Goal: Task Accomplishment & Management: Use online tool/utility

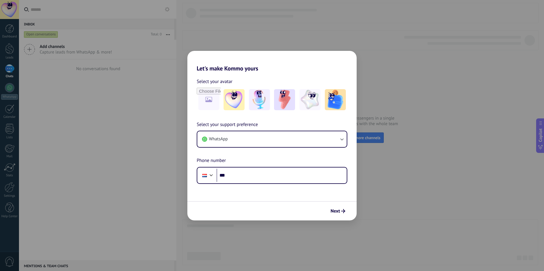
click at [291, 242] on div "Let's make Kommo yours Select your avatar Select your support preference WhatsA…" at bounding box center [272, 135] width 544 height 271
click at [343, 207] on button "Next" at bounding box center [338, 211] width 20 height 10
click at [308, 178] on input "***" at bounding box center [282, 175] width 130 height 13
click at [261, 37] on div "Let's make Kommo yours Select your avatar Select your support preference WhatsA…" at bounding box center [272, 135] width 544 height 271
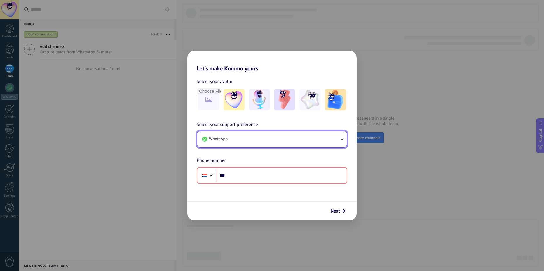
click at [276, 135] on button "WhatsApp" at bounding box center [272, 139] width 150 height 16
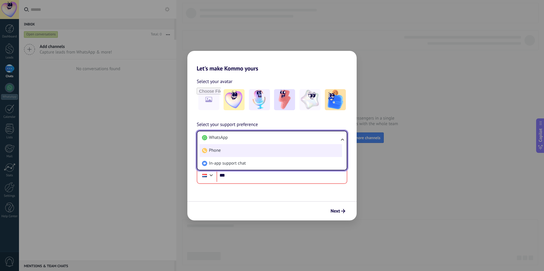
click at [258, 147] on li "Phone" at bounding box center [271, 150] width 143 height 13
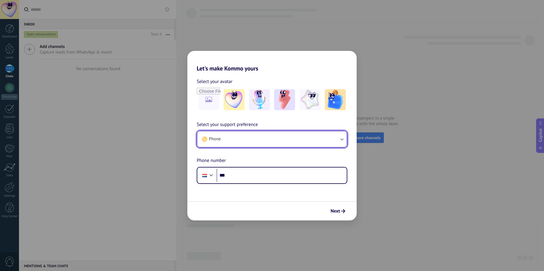
click at [295, 133] on button "Phone" at bounding box center [272, 139] width 150 height 16
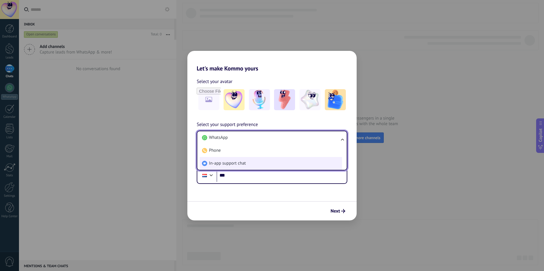
click at [276, 164] on li "In-app support chat" at bounding box center [271, 163] width 143 height 13
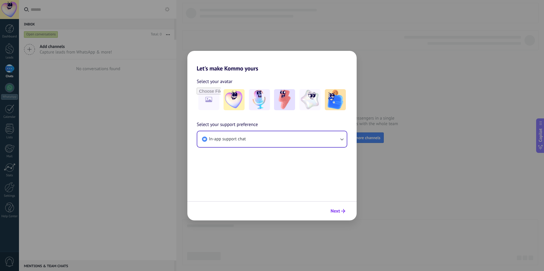
click at [331, 210] on span "Next" at bounding box center [335, 211] width 9 height 4
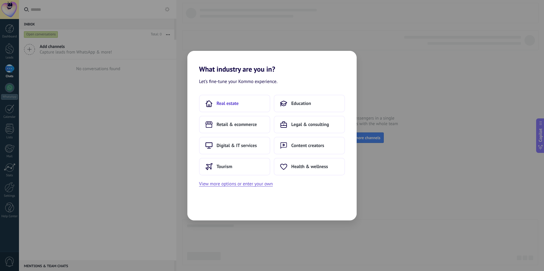
click at [247, 107] on button "Real estate" at bounding box center [234, 104] width 71 height 18
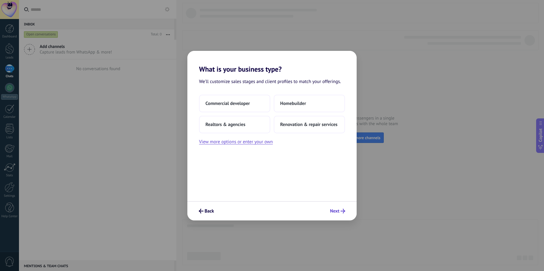
click at [342, 211] on icon "submit" at bounding box center [343, 211] width 5 height 5
click at [242, 124] on span "Realtors & agencies" at bounding box center [226, 125] width 40 height 6
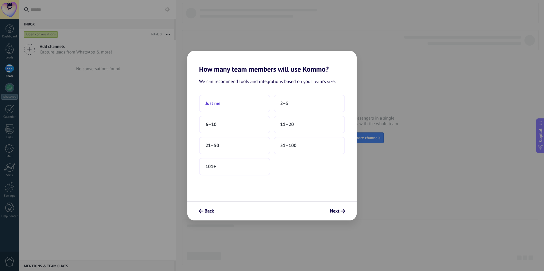
click at [243, 106] on button "Just me" at bounding box center [234, 104] width 71 height 18
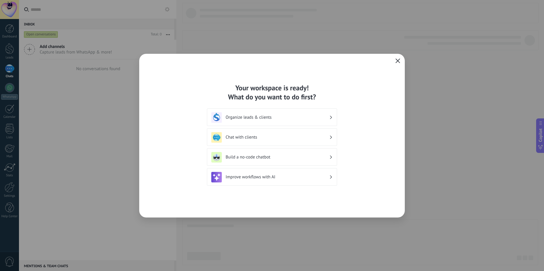
click at [396, 62] on icon "button" at bounding box center [398, 60] width 5 height 5
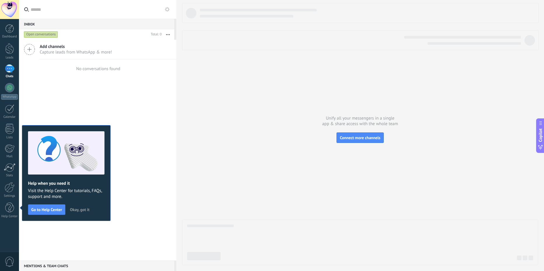
click at [79, 211] on span "Okay, got it" at bounding box center [80, 209] width 20 height 4
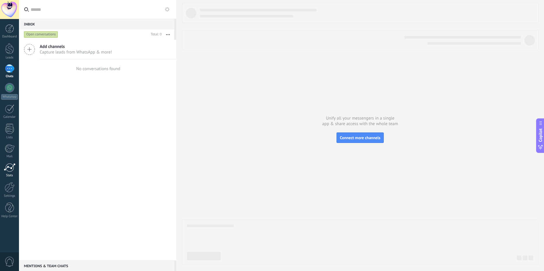
click at [8, 170] on div at bounding box center [10, 167] width 12 height 9
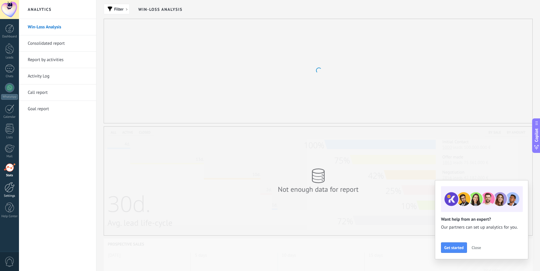
click at [11, 191] on div at bounding box center [10, 187] width 10 height 10
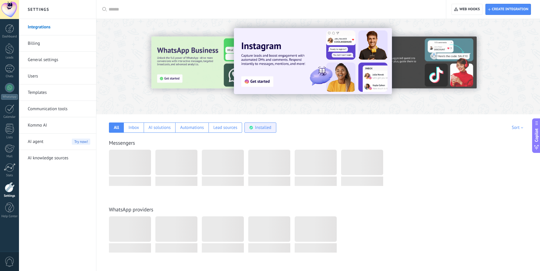
click at [247, 129] on div "Installed" at bounding box center [260, 127] width 32 height 10
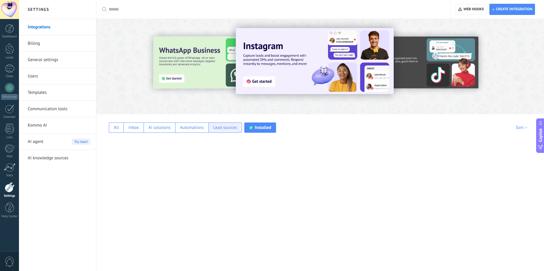
click at [225, 131] on div "Lead sources" at bounding box center [226, 127] width 34 height 10
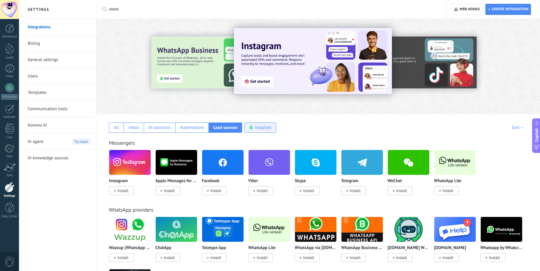
click at [251, 127] on use at bounding box center [251, 128] width 4 height 4
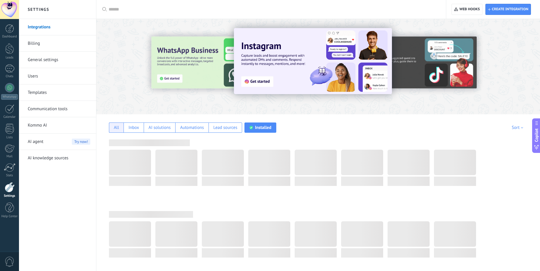
click at [118, 128] on div "All" at bounding box center [116, 128] width 5 height 6
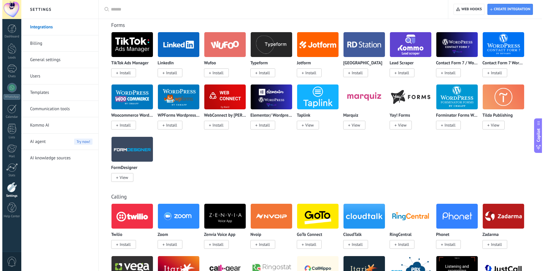
scroll to position [577, 0]
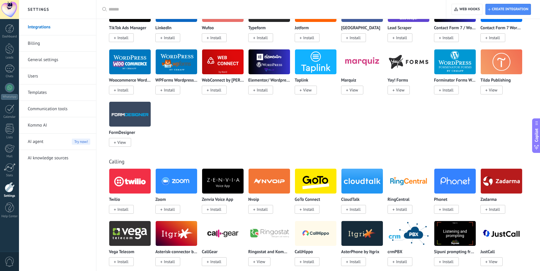
click at [325, 175] on img at bounding box center [315, 181] width 41 height 28
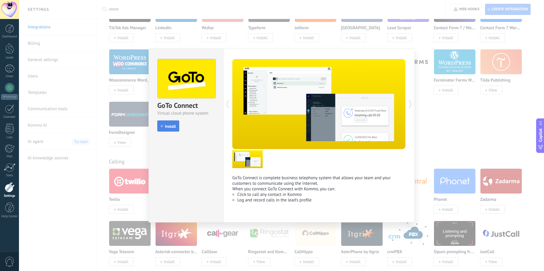
click at [173, 127] on span "Install" at bounding box center [170, 126] width 11 height 4
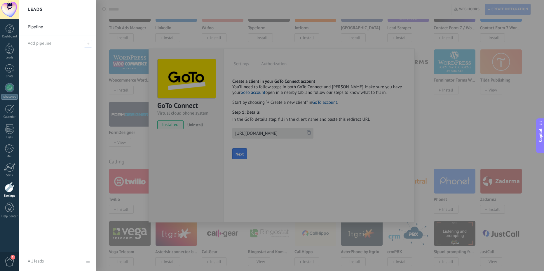
click at [239, 45] on div at bounding box center [291, 135] width 544 height 271
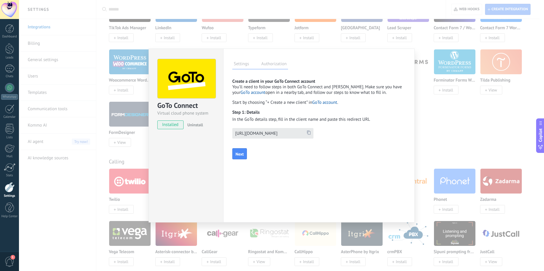
click at [308, 131] on icon at bounding box center [309, 132] width 4 height 4
drag, startPoint x: 238, startPoint y: 161, endPoint x: 241, endPoint y: 154, distance: 7.7
click at [238, 161] on div "GoTo Connect more Create a client in your GoTo Connect account You’ll need to f…" at bounding box center [320, 121] width 174 height 90
click at [241, 154] on span "Next" at bounding box center [240, 154] width 8 height 4
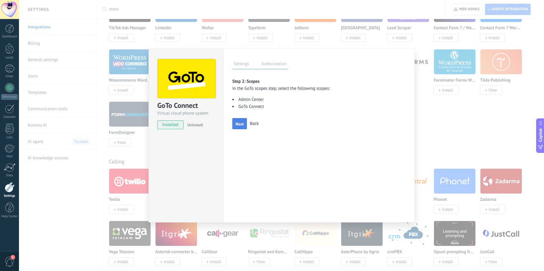
click at [238, 127] on button "Next" at bounding box center [240, 123] width 15 height 11
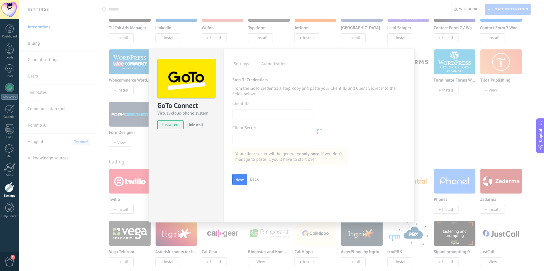
click at [259, 111] on div at bounding box center [320, 131] width 174 height 110
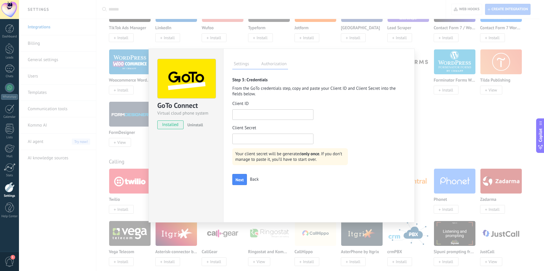
click at [256, 113] on input "text" at bounding box center [273, 114] width 81 height 11
paste input "**********"
type input "**********"
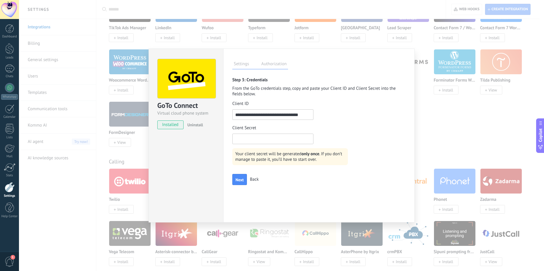
click at [251, 136] on input "text" at bounding box center [273, 138] width 81 height 11
paste input "**********"
type input "**********"
click at [241, 177] on button "Next" at bounding box center [240, 179] width 15 height 11
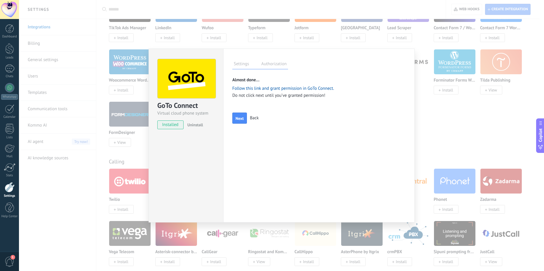
click at [269, 89] on link "Follow this link and grant permission in GoTo Connect." at bounding box center [284, 89] width 102 height 6
click at [239, 117] on span "Next" at bounding box center [240, 118] width 8 height 4
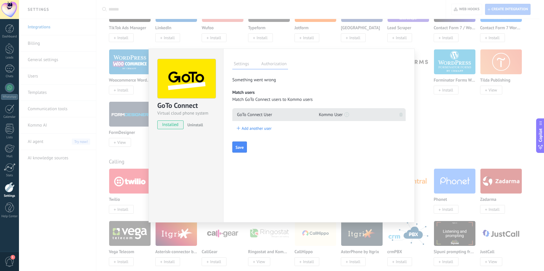
click at [295, 124] on div "Add another user" at bounding box center [320, 128] width 174 height 15
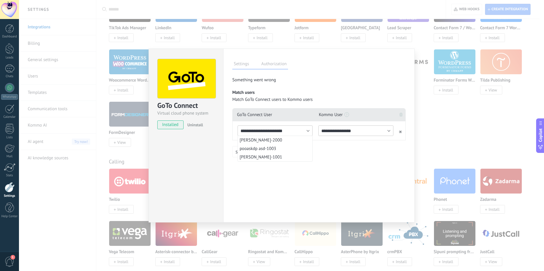
click at [293, 133] on input "**********" at bounding box center [275, 130] width 75 height 11
click at [289, 139] on li "Fábio Nabuco Correia-2000" at bounding box center [275, 140] width 74 height 8
type input "**********"
click at [360, 131] on input "**********" at bounding box center [356, 130] width 75 height 11
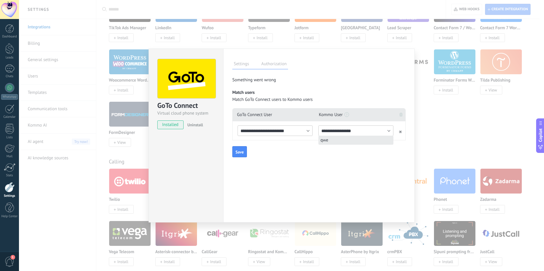
click at [350, 143] on li "qwe" at bounding box center [356, 140] width 74 height 8
type input "***"
click at [239, 157] on div "**********" at bounding box center [320, 117] width 174 height 82
click at [241, 152] on span "Save" at bounding box center [240, 152] width 8 height 4
click at [12, 54] on div at bounding box center [9, 48] width 9 height 11
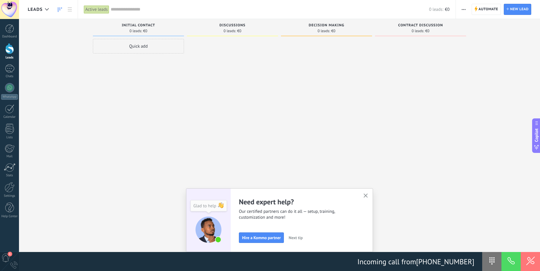
click at [404, 111] on div at bounding box center [420, 136] width 91 height 195
click at [14, 9] on div at bounding box center [9, 9] width 19 height 19
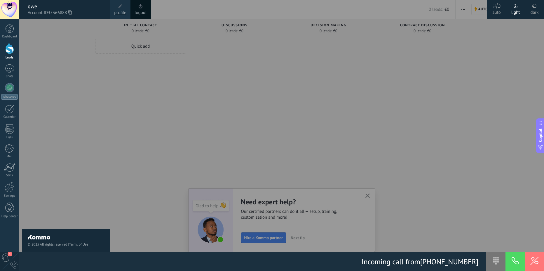
click at [514, 259] on button at bounding box center [515, 261] width 19 height 19
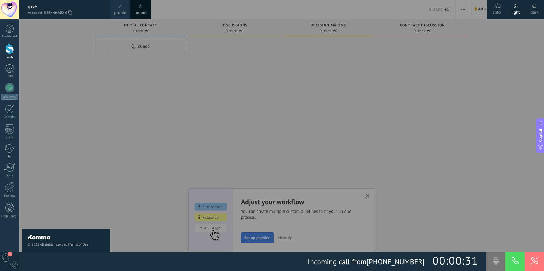
click at [536, 261] on button at bounding box center [534, 261] width 19 height 19
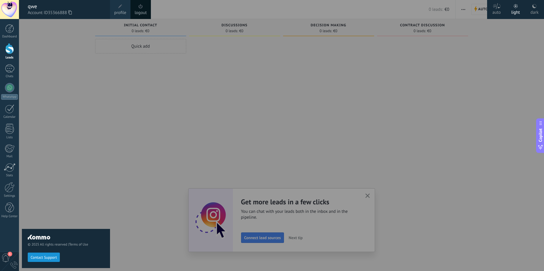
click at [249, 140] on div at bounding box center [291, 135] width 544 height 271
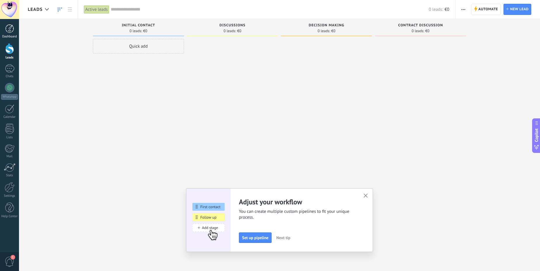
click at [8, 33] on link "Dashboard" at bounding box center [9, 31] width 19 height 14
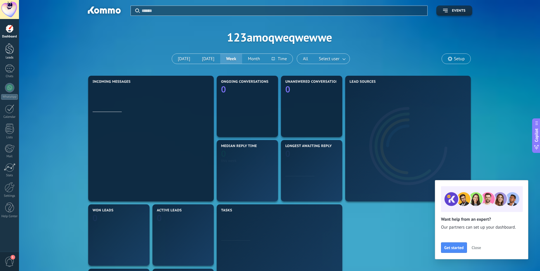
click at [12, 46] on div at bounding box center [9, 48] width 9 height 11
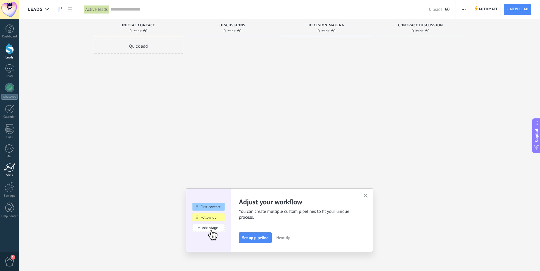
click at [8, 170] on div at bounding box center [10, 167] width 12 height 9
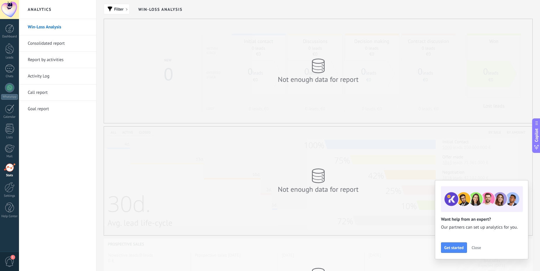
click at [34, 93] on link "Call report" at bounding box center [59, 92] width 63 height 16
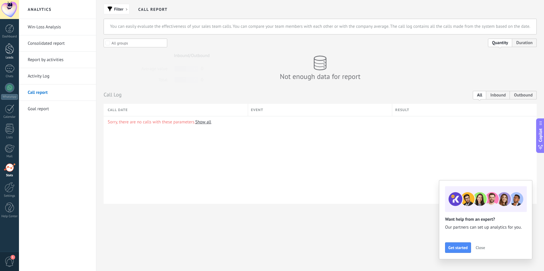
click at [16, 56] on div "Leads" at bounding box center [9, 58] width 17 height 4
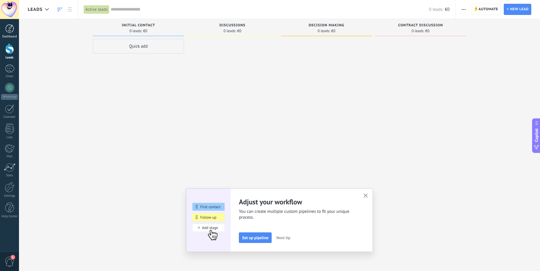
click at [6, 31] on div at bounding box center [9, 28] width 9 height 9
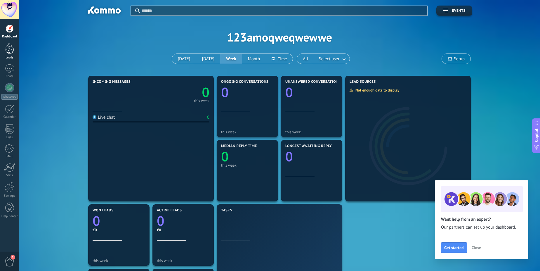
click at [8, 48] on div at bounding box center [9, 48] width 9 height 11
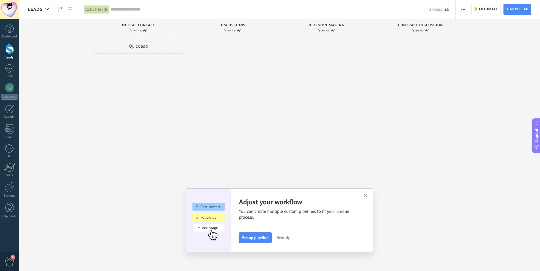
click at [369, 193] on button "button" at bounding box center [365, 196] width 7 height 8
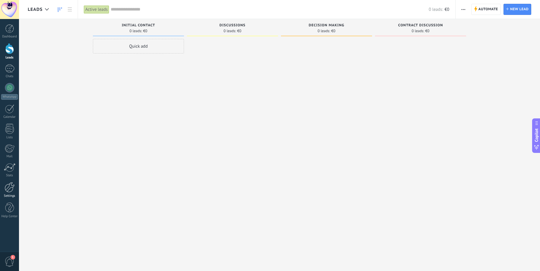
click at [10, 191] on div at bounding box center [10, 187] width 10 height 10
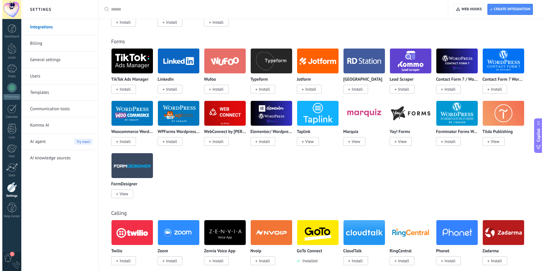
scroll to position [666, 0]
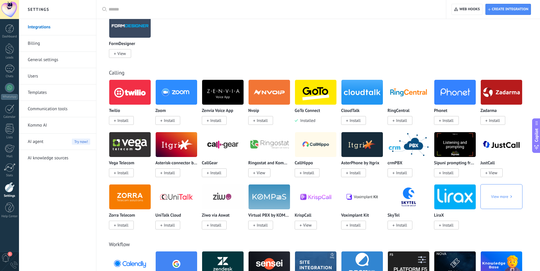
click at [296, 86] on img at bounding box center [315, 92] width 41 height 28
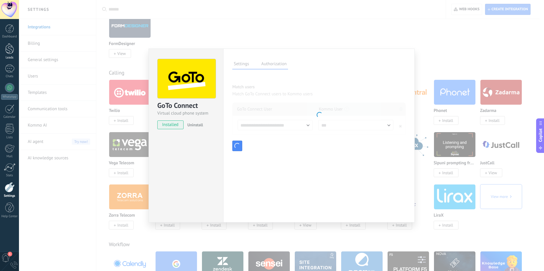
click at [13, 50] on div at bounding box center [9, 48] width 9 height 11
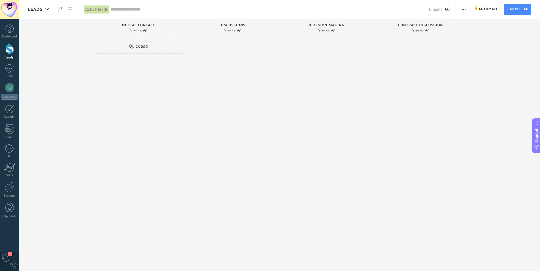
click at [128, 49] on div "Quick add" at bounding box center [138, 46] width 91 height 15
click at [136, 79] on input "text" at bounding box center [137, 81] width 85 height 8
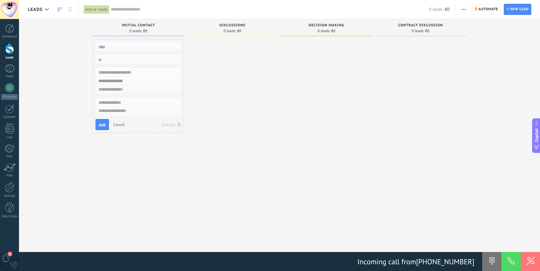
click at [504, 266] on button at bounding box center [511, 261] width 19 height 19
click at [532, 263] on button at bounding box center [530, 261] width 19 height 19
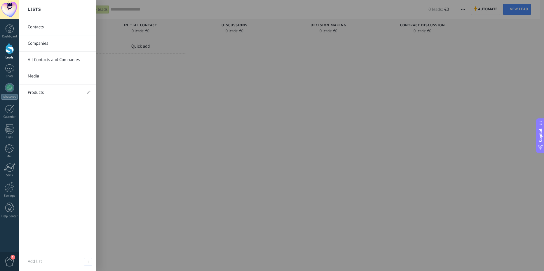
click at [11, 259] on span "1" at bounding box center [13, 257] width 5 height 5
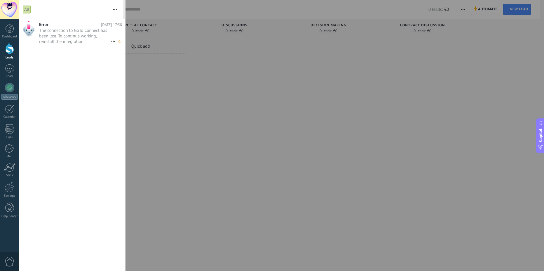
click at [59, 28] on span "The connection to GoTo Connect has been lost. To continue working, reinstall th…" at bounding box center [75, 36] width 72 height 16
click at [11, 189] on div at bounding box center [10, 187] width 10 height 10
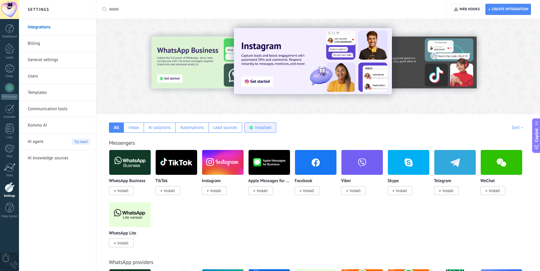
click at [253, 125] on div "Installed" at bounding box center [260, 127] width 32 height 10
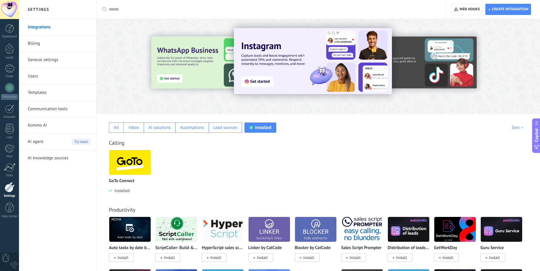
click at [136, 162] on img at bounding box center [129, 162] width 41 height 28
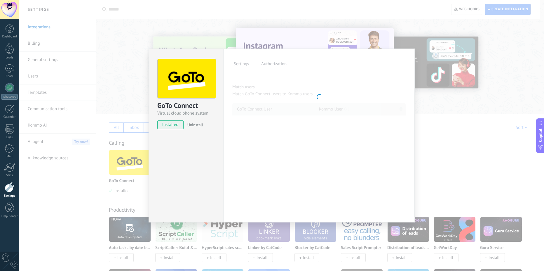
click at [132, 160] on div "GoTo Connect Virtual cloud phone system installed Uninstall Settings Authorizat…" at bounding box center [281, 135] width 525 height 271
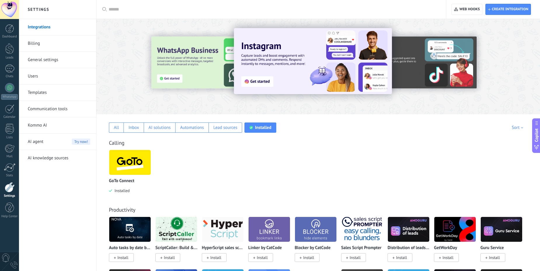
click at [132, 160] on img at bounding box center [129, 162] width 41 height 28
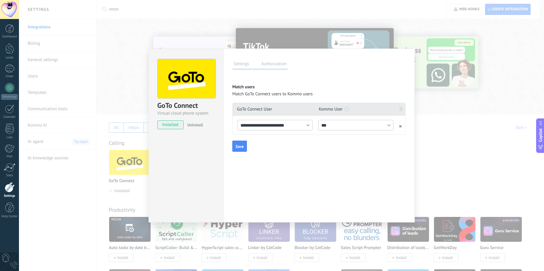
click at [403, 110] on icon at bounding box center [401, 109] width 3 height 4
click at [261, 124] on div "Add another user" at bounding box center [257, 122] width 30 height 5
drag, startPoint x: 254, startPoint y: 138, endPoint x: 264, endPoint y: 129, distance: 13.3
click at [255, 137] on div "**********" at bounding box center [320, 117] width 174 height 67
click at [265, 129] on input "**********" at bounding box center [275, 125] width 75 height 11
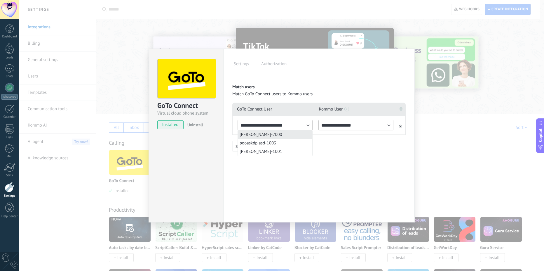
drag, startPoint x: 278, startPoint y: 133, endPoint x: 283, endPoint y: 133, distance: 5.3
click at [278, 133] on li "Fábio Nabuco Correia-2000" at bounding box center [275, 134] width 74 height 8
type input "**********"
click at [325, 130] on div "**********" at bounding box center [316, 126] width 162 height 13
click at [330, 127] on input "**********" at bounding box center [356, 125] width 75 height 11
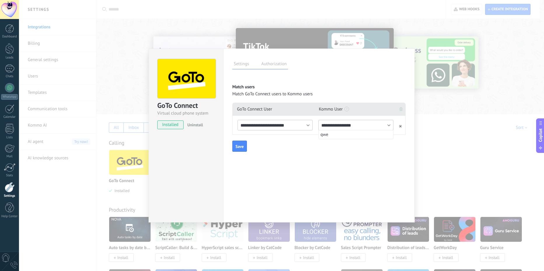
drag, startPoint x: 325, startPoint y: 134, endPoint x: 316, endPoint y: 136, distance: 9.6
click at [325, 134] on li "qwe" at bounding box center [356, 134] width 74 height 8
type input "***"
click at [241, 148] on span "Save" at bounding box center [240, 146] width 8 height 4
click at [134, 69] on div "**********" at bounding box center [281, 135] width 525 height 271
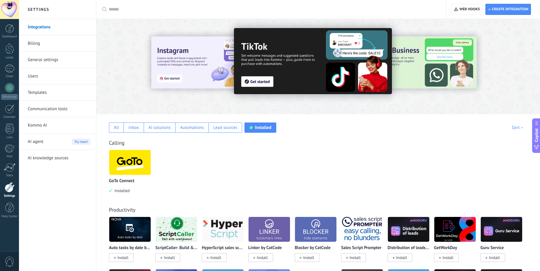
click at [133, 170] on img at bounding box center [129, 162] width 41 height 28
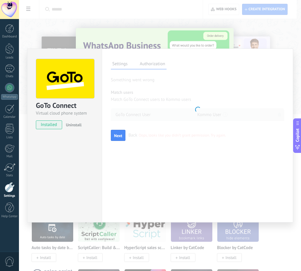
click at [132, 17] on div "GoTo Connect Virtual cloud phone system installed Uninstall Settings Authorizat…" at bounding box center [160, 135] width 282 height 271
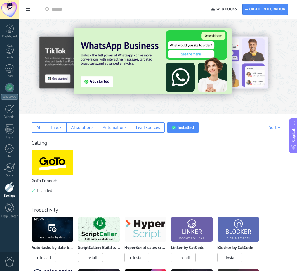
click at [58, 171] on img at bounding box center [52, 162] width 41 height 28
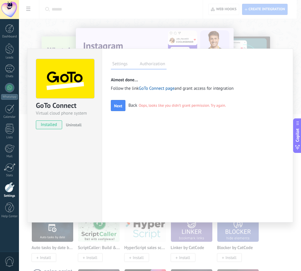
click at [131, 104] on span "Back" at bounding box center [133, 106] width 9 height 6
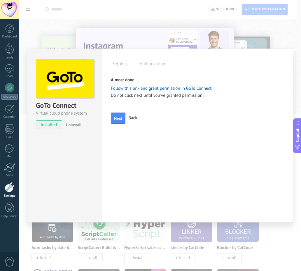
click at [152, 89] on link "Follow this link and grant permission in GoTo Connect." at bounding box center [162, 89] width 102 height 6
click at [133, 117] on span "Back" at bounding box center [133, 118] width 9 height 6
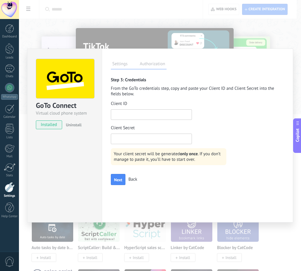
click at [137, 181] on span "Back" at bounding box center [133, 179] width 9 height 6
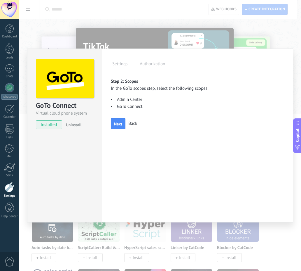
click at [134, 120] on div "Next Back" at bounding box center [198, 123] width 174 height 11
click at [130, 123] on span "Back" at bounding box center [133, 124] width 9 height 6
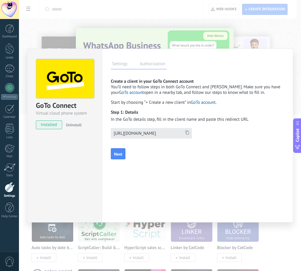
click at [187, 133] on icon at bounding box center [188, 132] width 4 height 4
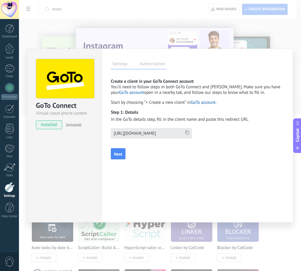
click at [120, 154] on span "Next" at bounding box center [118, 154] width 8 height 4
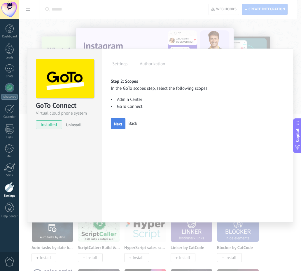
click at [118, 123] on span "Next" at bounding box center [118, 124] width 8 height 4
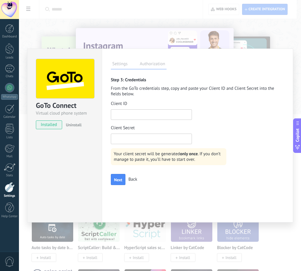
click at [139, 116] on input "text" at bounding box center [151, 114] width 81 height 11
paste input "**********"
type input "**********"
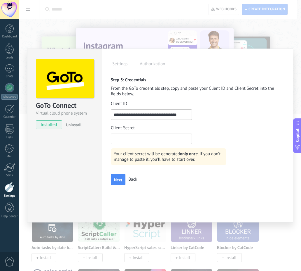
click at [128, 137] on input "text" at bounding box center [151, 138] width 81 height 11
paste input "**********"
type input "**********"
click at [118, 182] on button "Next" at bounding box center [118, 179] width 15 height 11
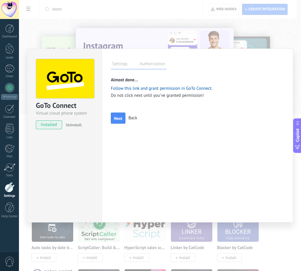
click at [157, 89] on link "Follow this link and grant permission in GoTo Connect." at bounding box center [162, 89] width 102 height 6
